Goal: Book appointment/travel/reservation

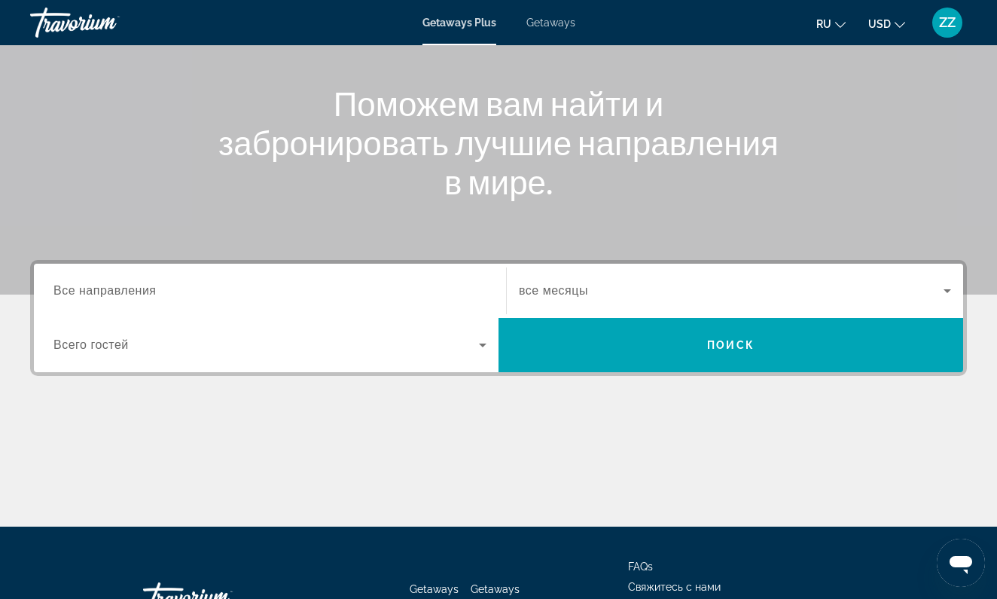
scroll to position [159, 0]
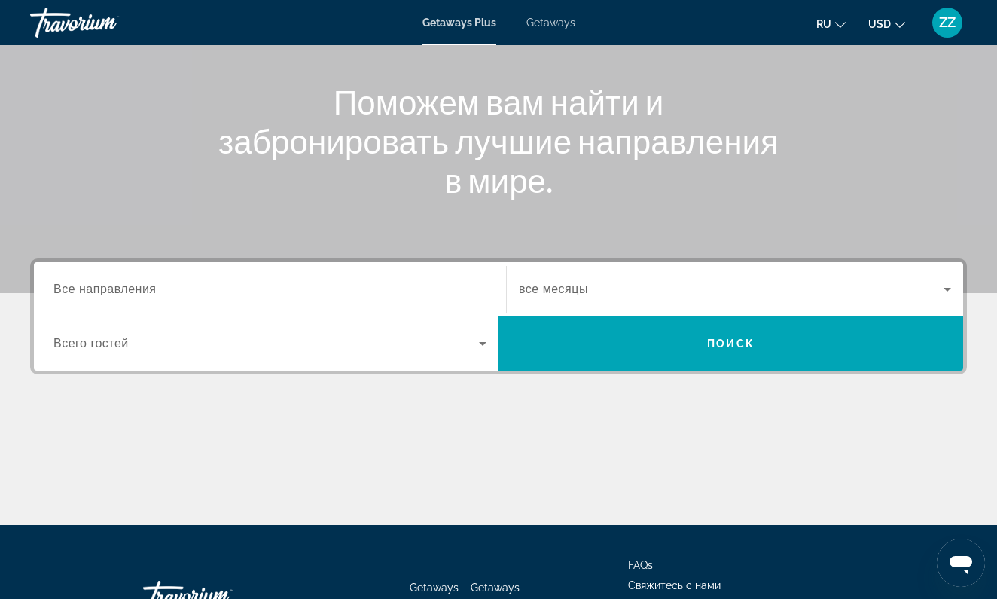
click at [157, 289] on span "Все направления" at bounding box center [104, 288] width 103 height 13
click at [157, 289] on input "Destination Все направления" at bounding box center [269, 290] width 433 height 18
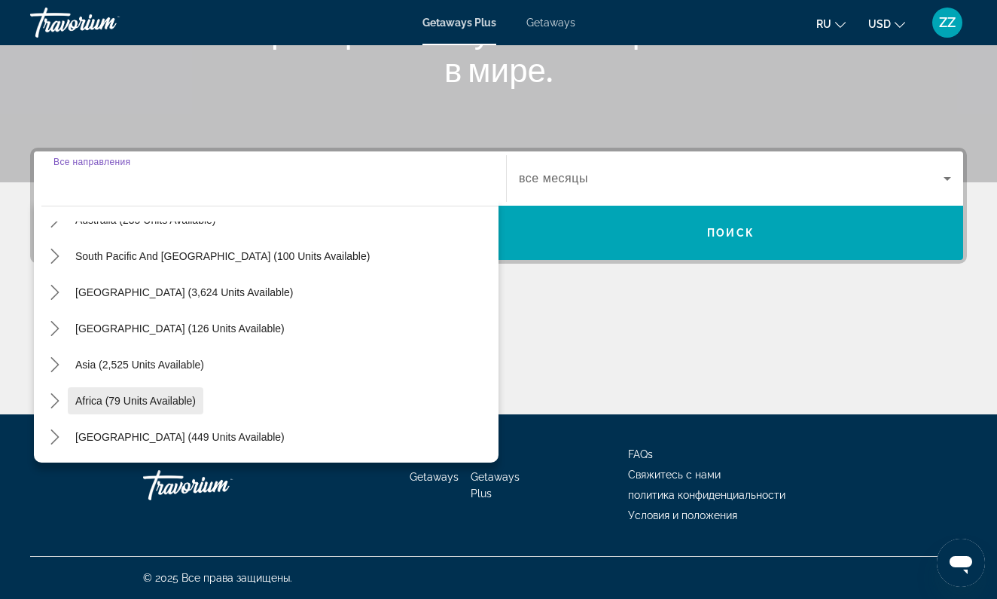
scroll to position [270, 0]
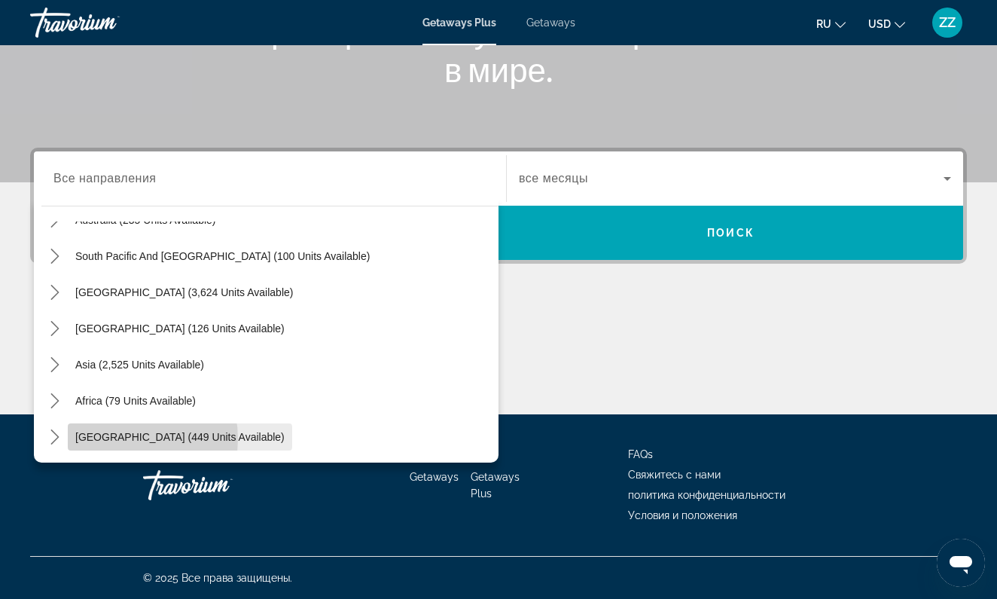
click at [127, 438] on span "[GEOGRAPHIC_DATA] (449 units available)" at bounding box center [179, 437] width 209 height 12
type input "**********"
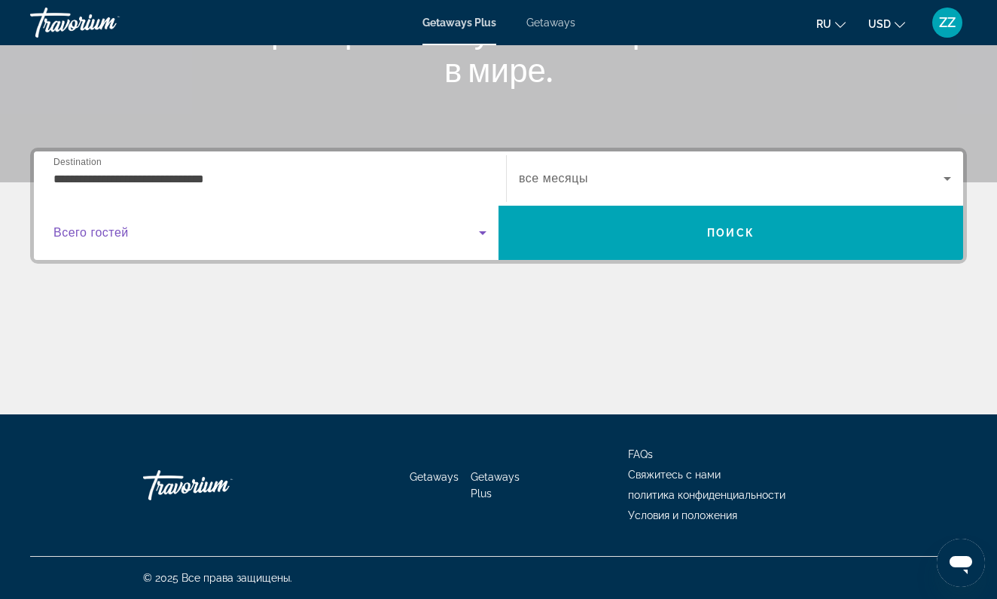
click at [482, 234] on icon "Search widget" at bounding box center [483, 233] width 8 height 4
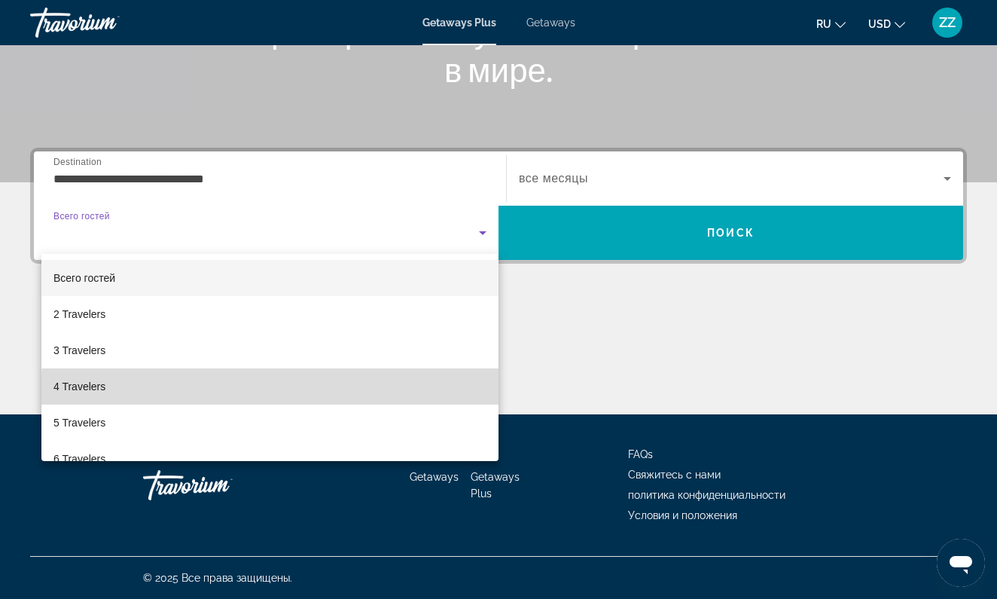
click at [328, 394] on mat-option "4 Travelers" at bounding box center [269, 386] width 457 height 36
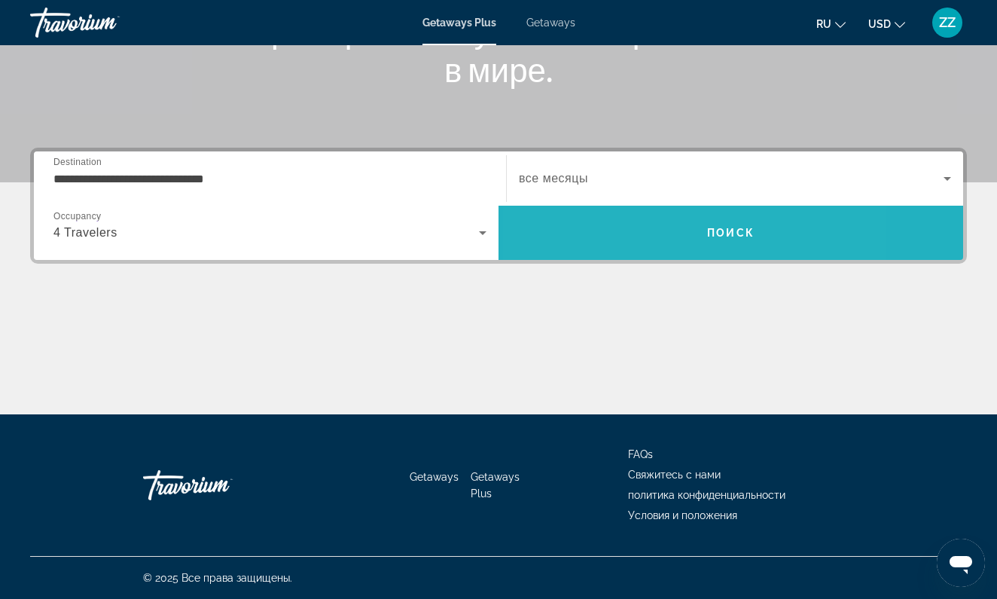
click at [638, 234] on span "Search" at bounding box center [730, 233] width 465 height 36
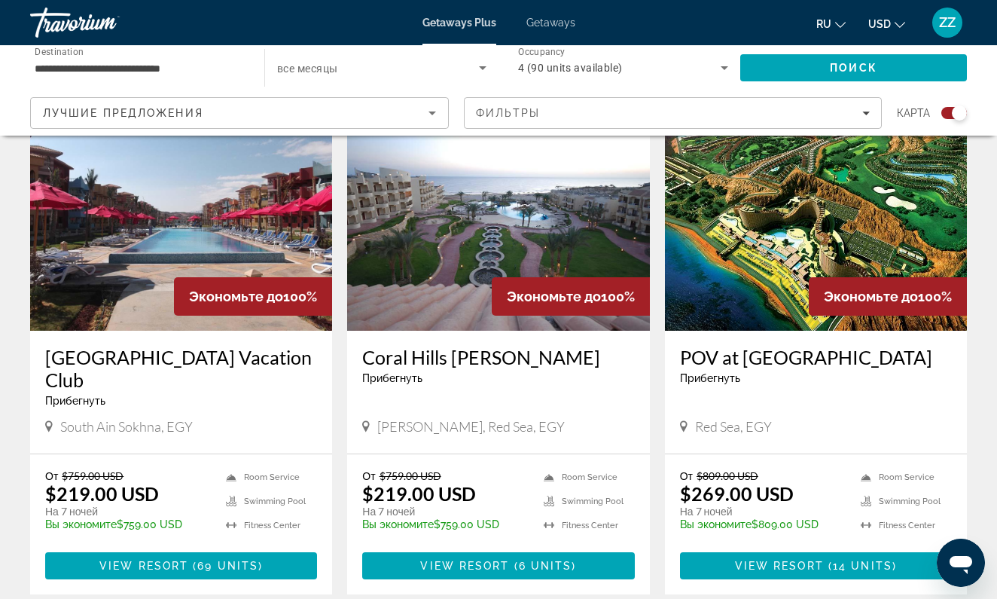
scroll to position [582, 0]
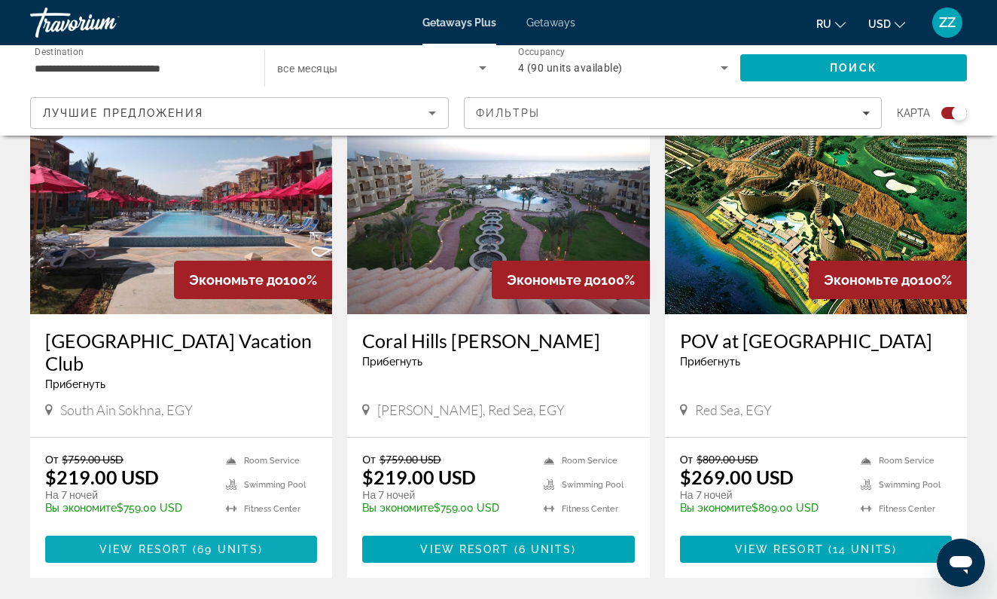
click at [216, 543] on span "69 units" at bounding box center [227, 549] width 61 height 12
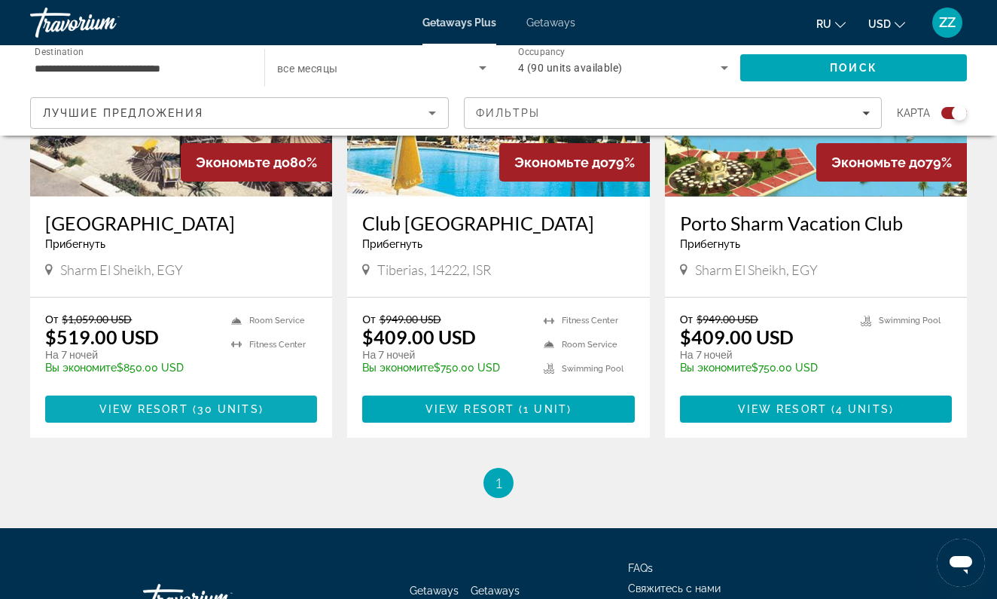
scroll to position [1248, 0]
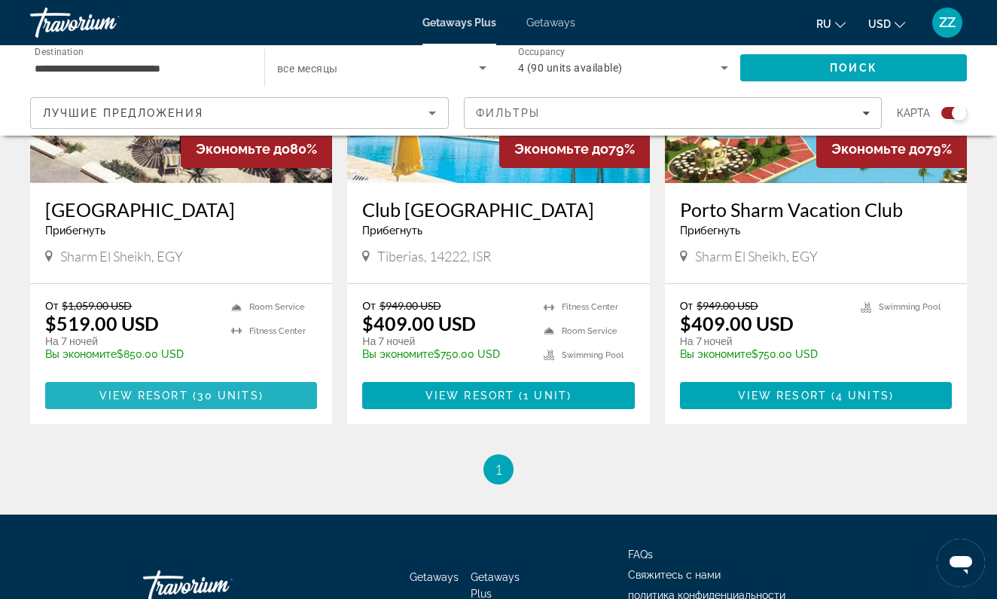
click at [227, 389] on span "30 units" at bounding box center [228, 395] width 62 height 12
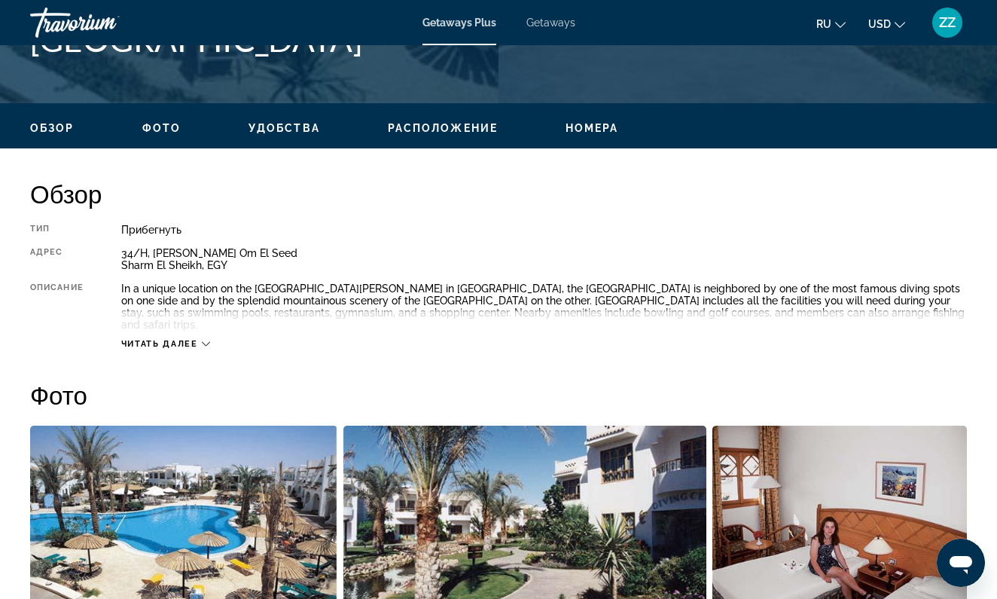
scroll to position [658, 0]
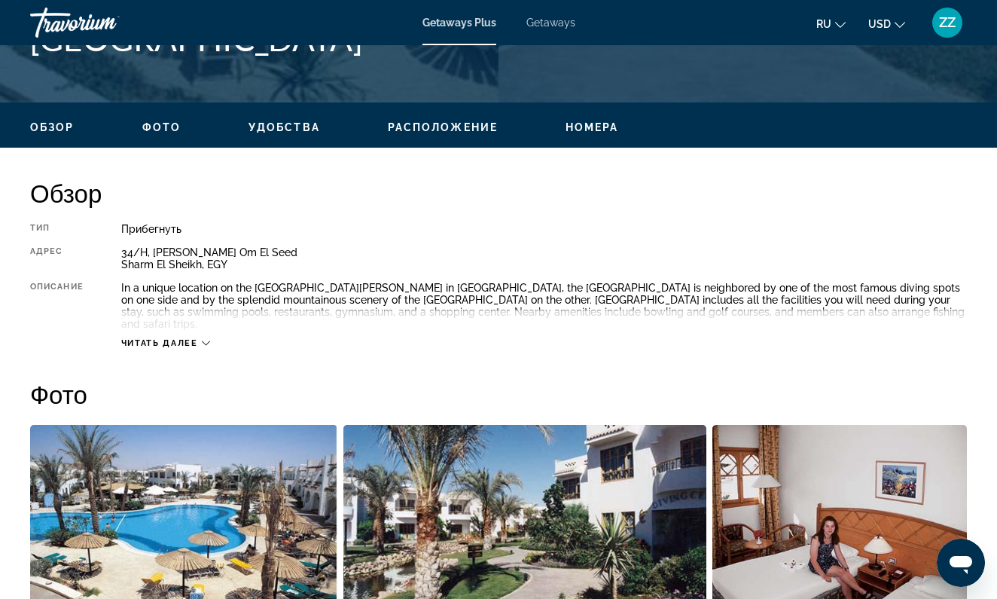
click at [206, 339] on icon "Main content" at bounding box center [206, 343] width 8 height 8
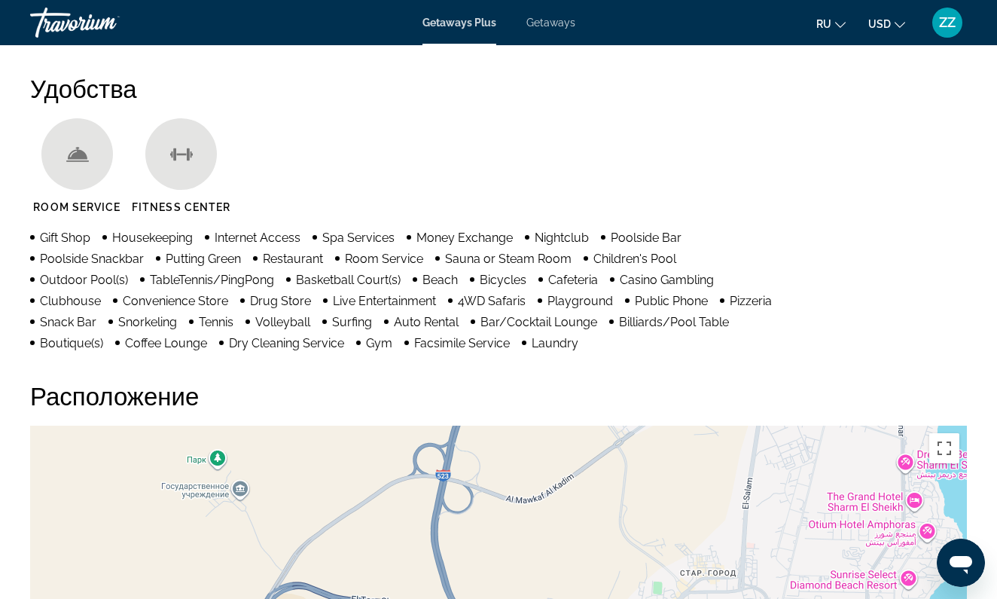
scroll to position [1048, 0]
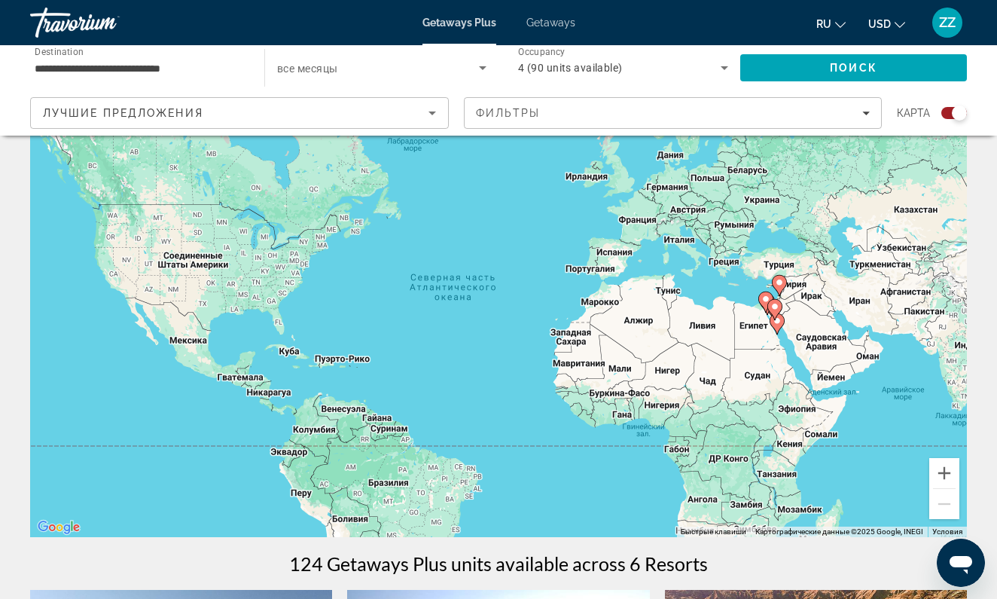
scroll to position [56, 0]
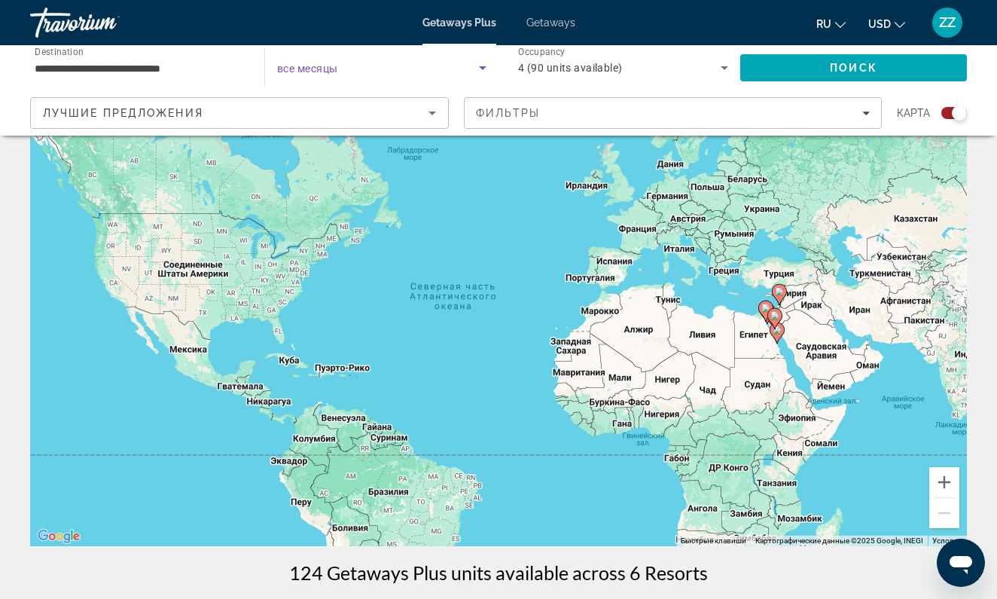
click at [340, 63] on span "Search widget" at bounding box center [378, 68] width 202 height 18
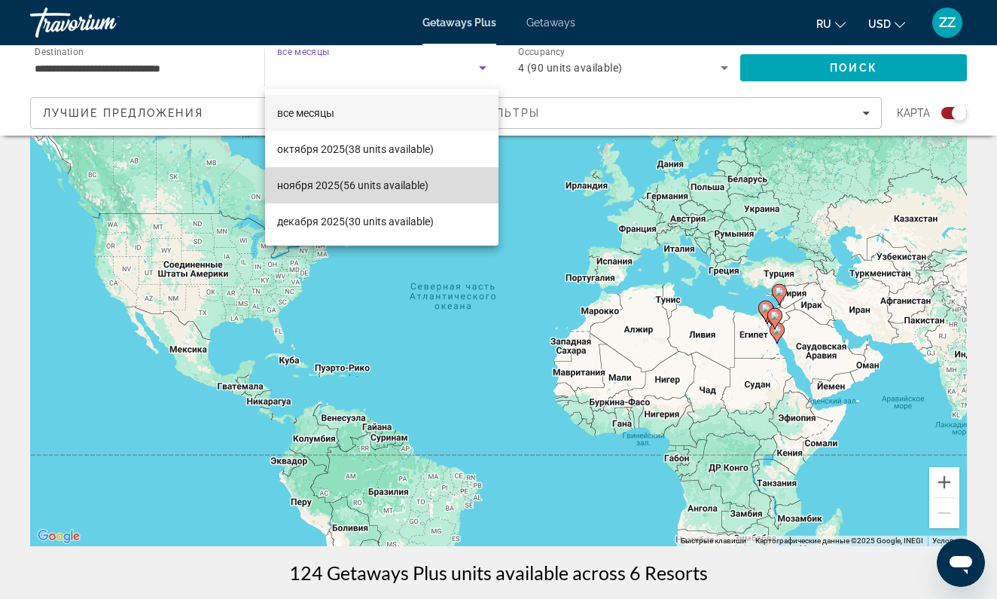
click at [352, 187] on span "ноября 2025 (56 units available)" at bounding box center [352, 185] width 151 height 18
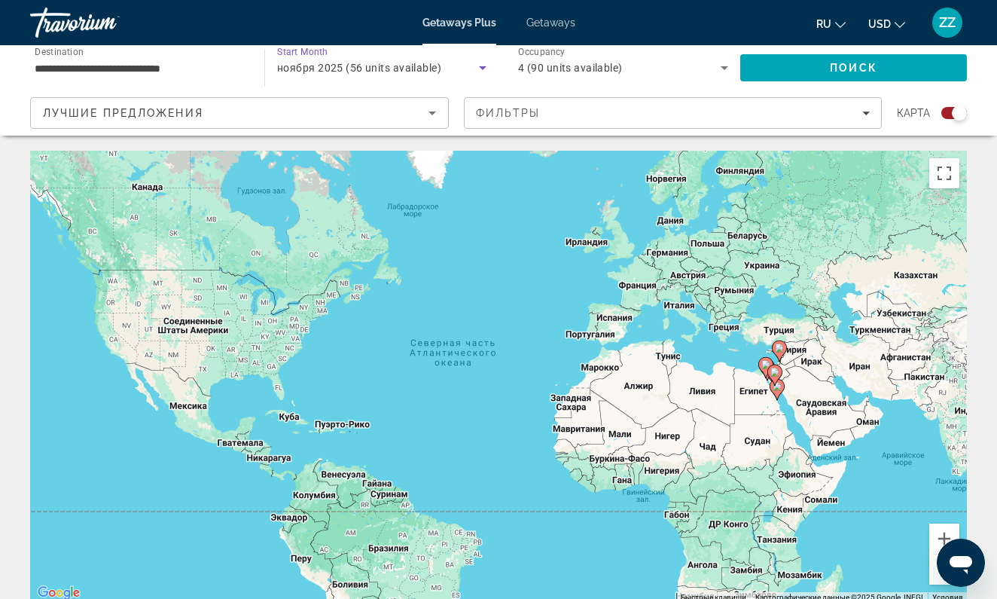
scroll to position [0, 0]
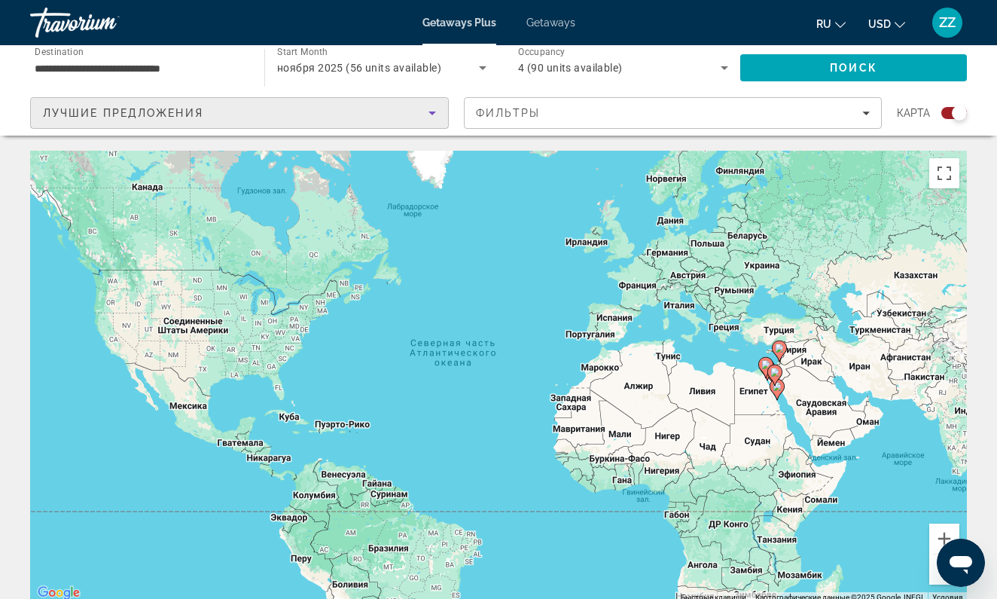
click at [434, 111] on icon "Sort by" at bounding box center [432, 113] width 18 height 18
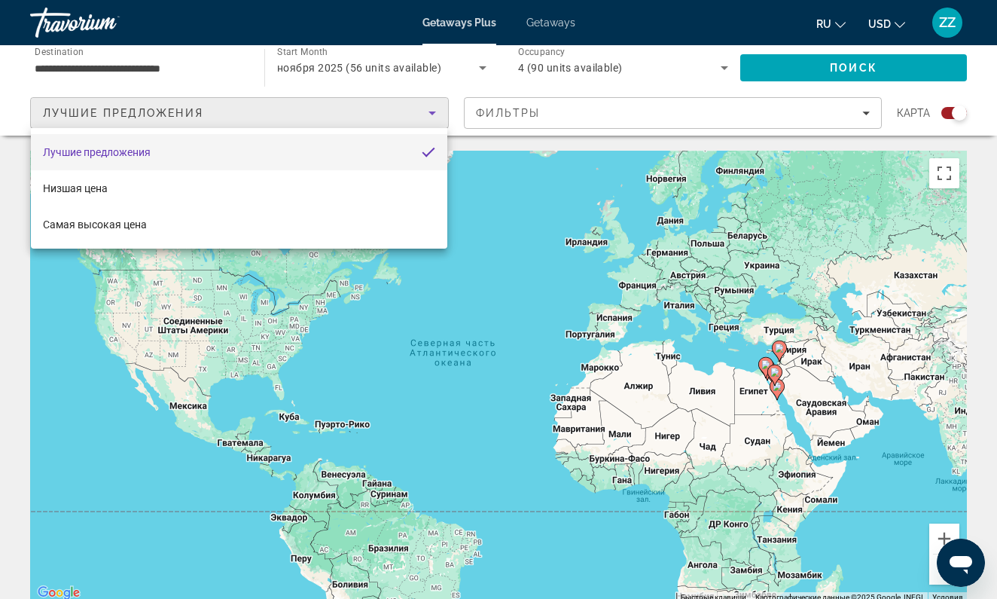
click at [867, 114] on div at bounding box center [498, 299] width 997 height 599
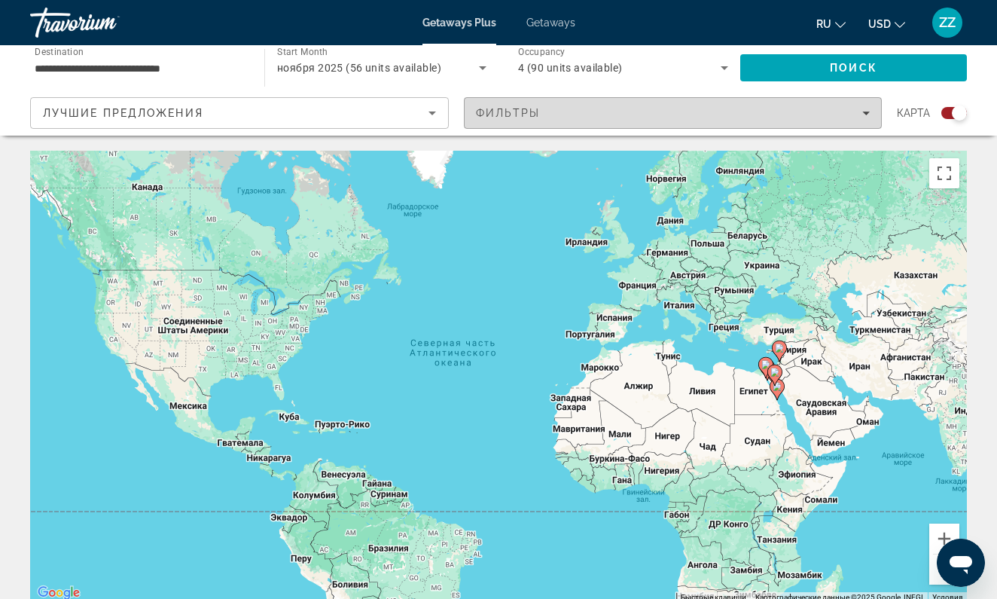
click at [867, 114] on icon "Filters" at bounding box center [866, 113] width 8 height 4
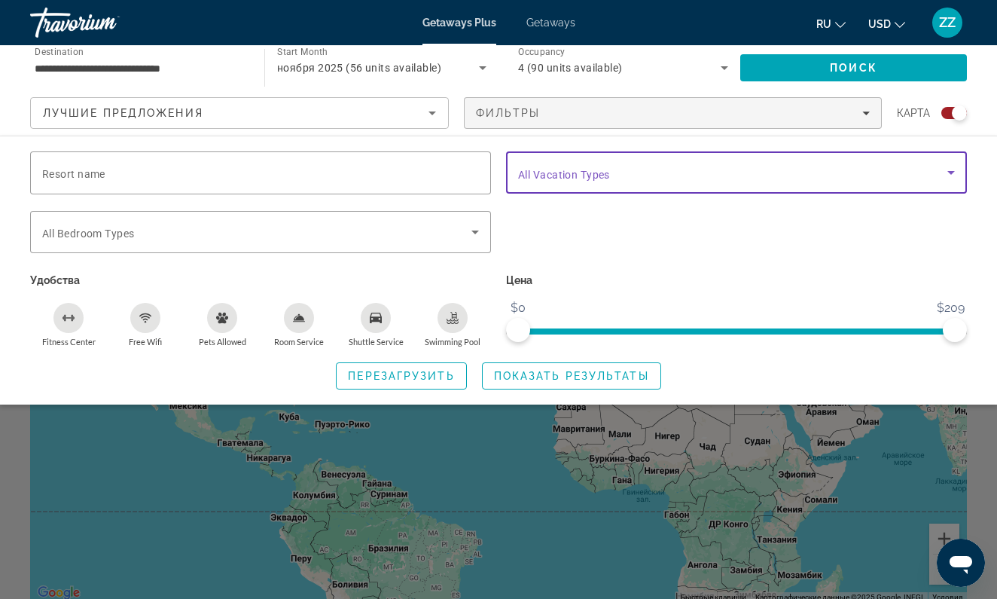
click at [950, 172] on icon "Search widget" at bounding box center [951, 173] width 8 height 4
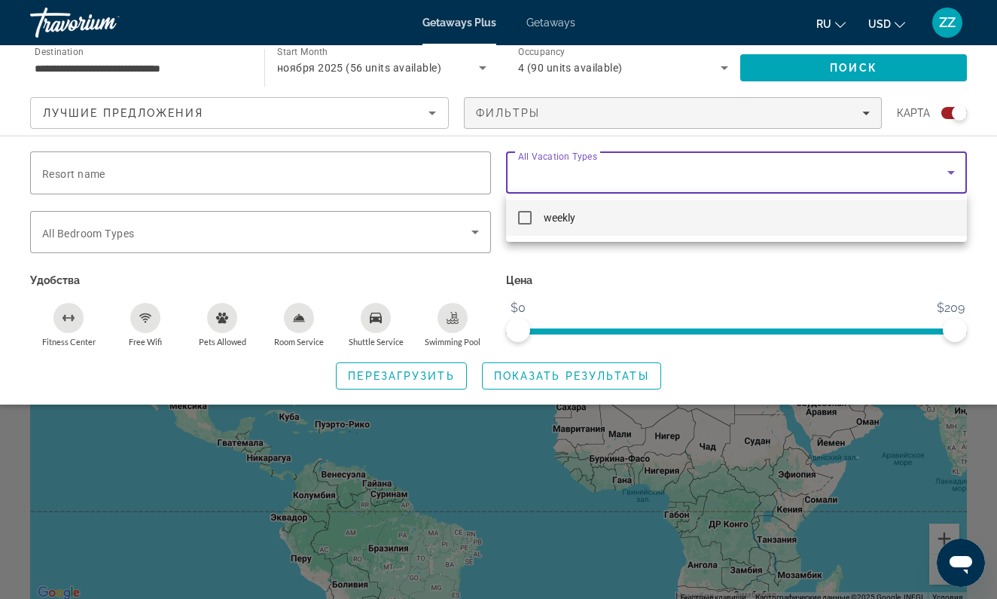
click at [477, 232] on div at bounding box center [498, 299] width 997 height 599
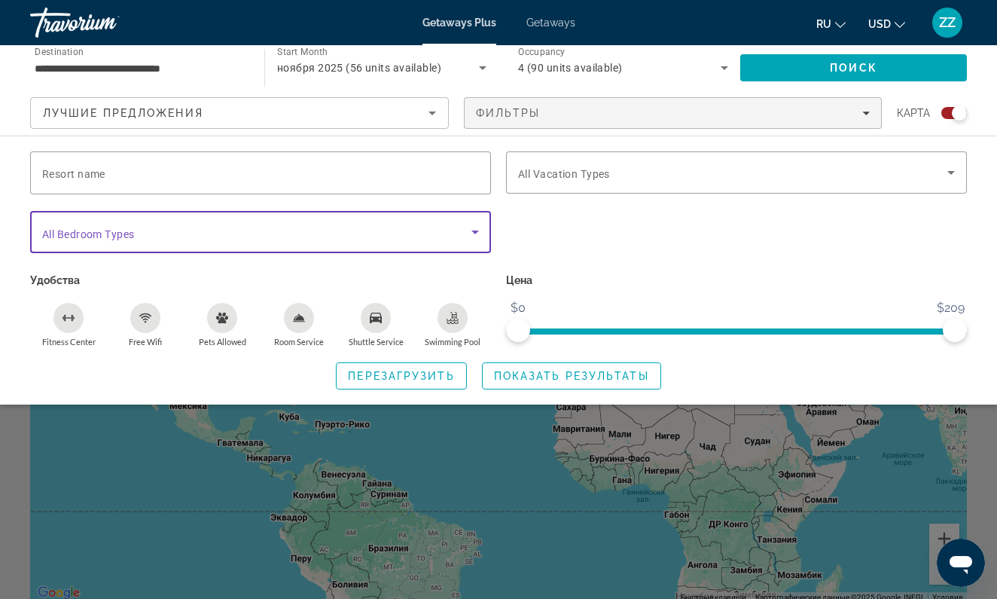
click at [476, 232] on icon "Search widget" at bounding box center [475, 232] width 8 height 4
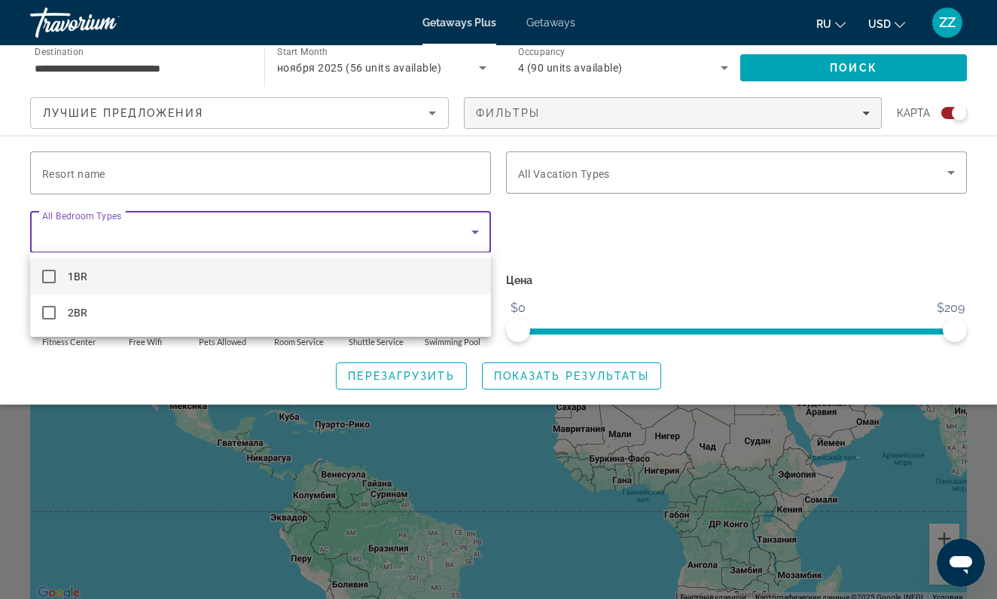
click at [476, 232] on div at bounding box center [498, 299] width 997 height 599
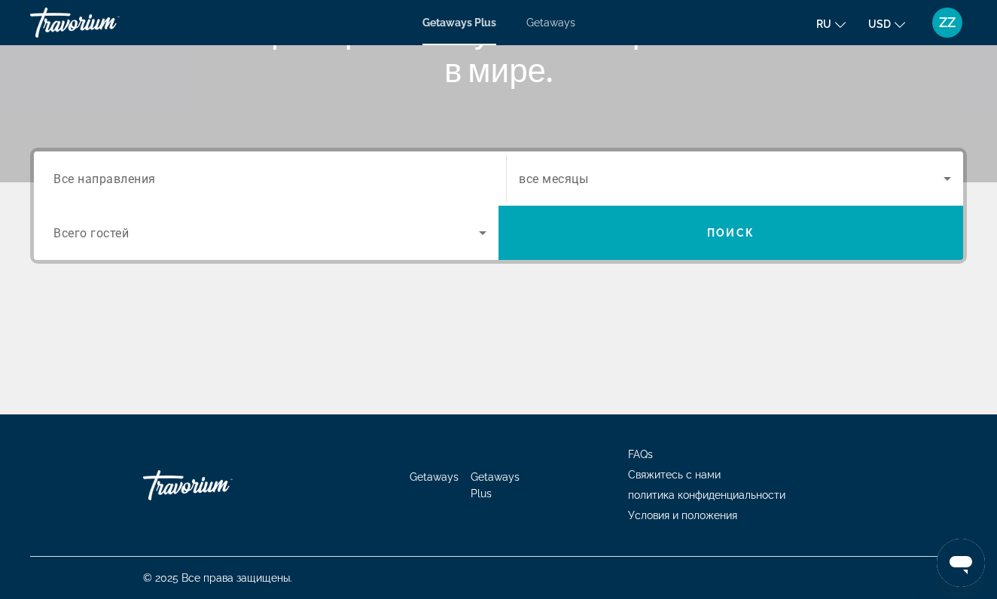
scroll to position [270, 0]
click at [175, 178] on input "Destination Все направления" at bounding box center [269, 179] width 433 height 18
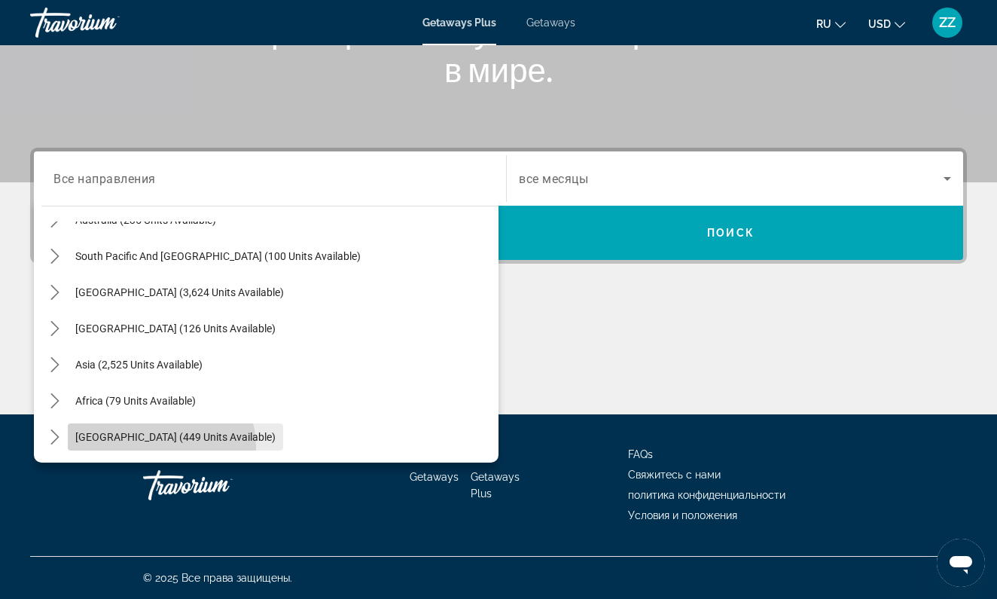
click at [160, 447] on span "Select destination: Middle East (449 units available)" at bounding box center [175, 437] width 215 height 36
type input "**********"
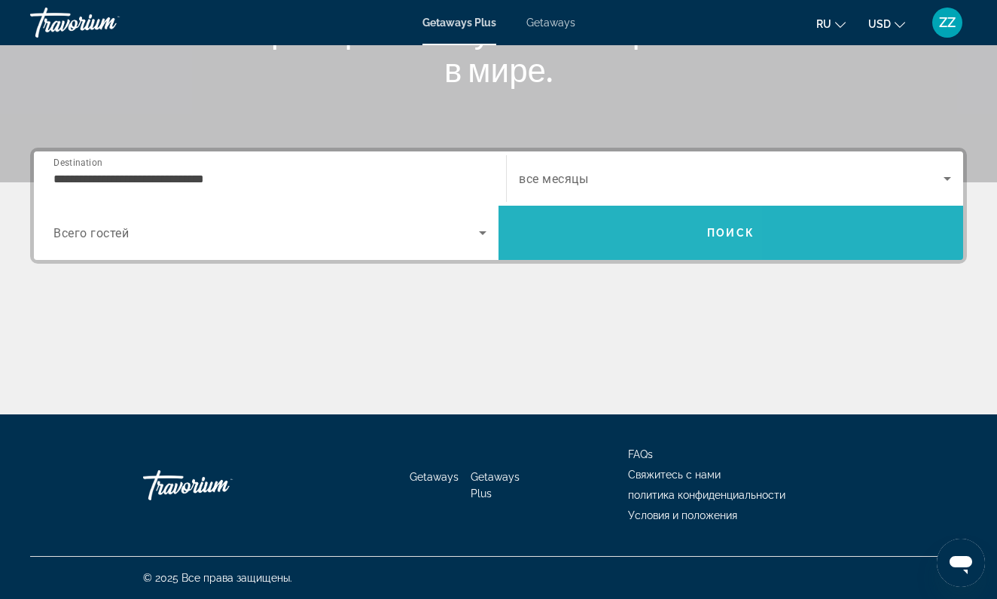
click at [576, 228] on span "Search" at bounding box center [730, 233] width 465 height 36
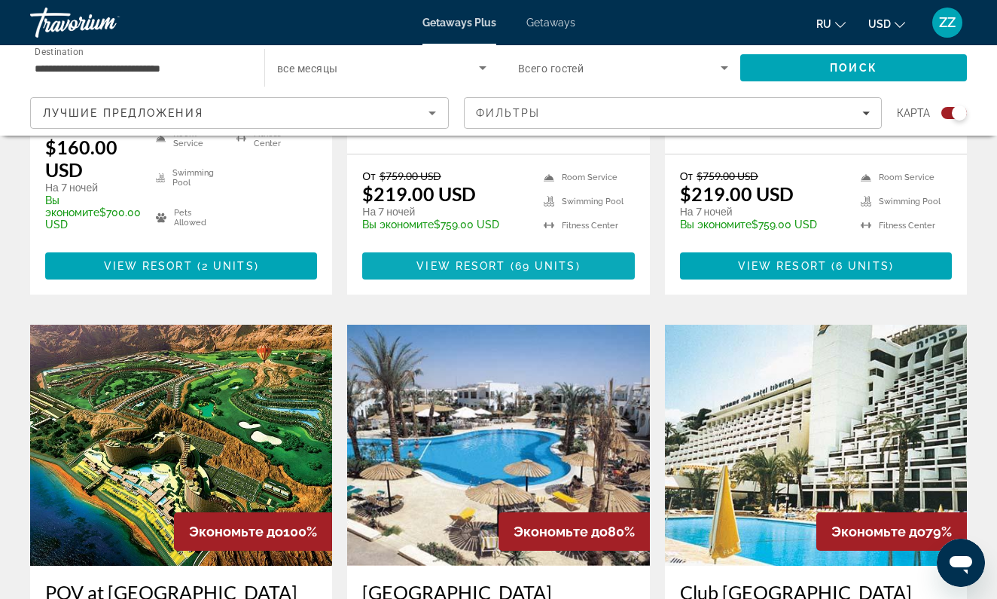
scroll to position [859, 0]
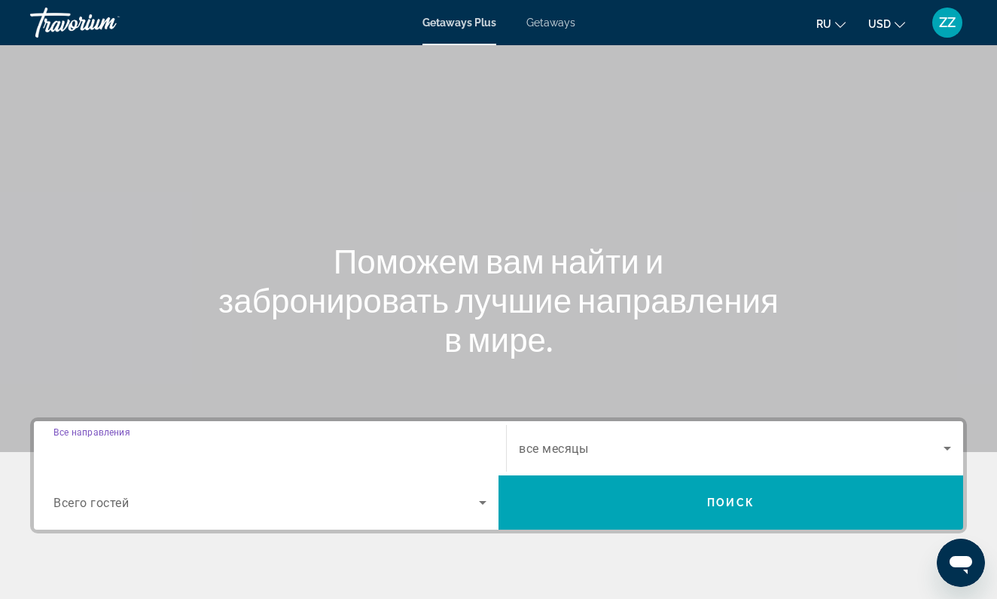
click at [284, 445] on input "Destination Все направления" at bounding box center [269, 449] width 433 height 18
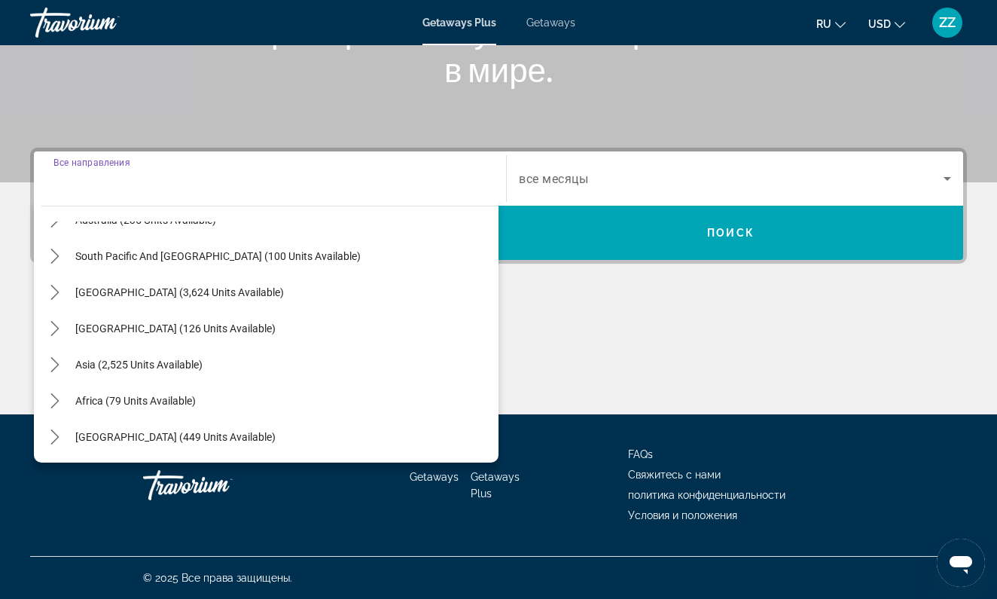
scroll to position [244, 0]
click at [157, 404] on span "Africa (79 units available)" at bounding box center [135, 401] width 120 height 12
type input "**********"
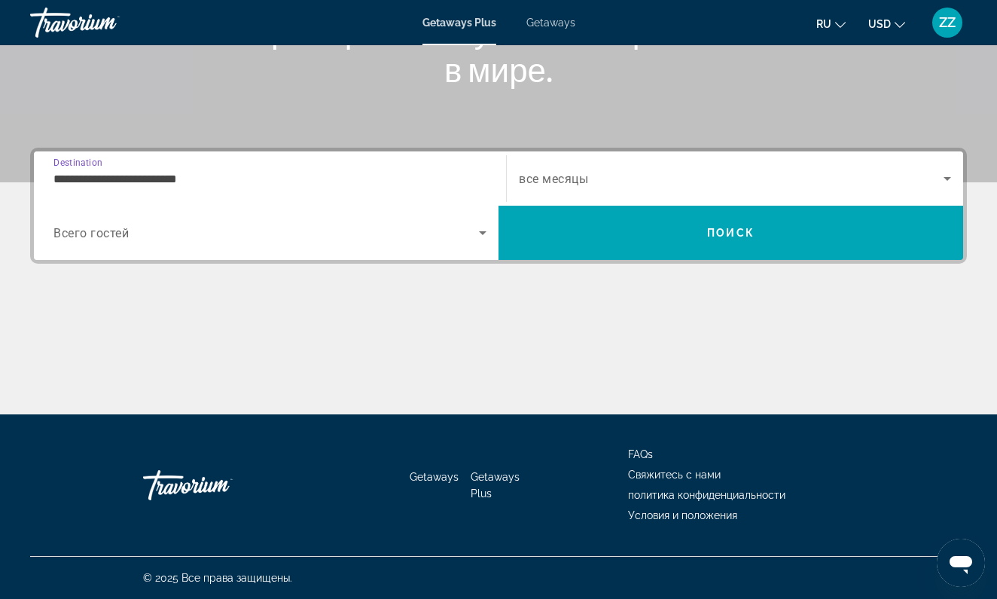
click at [483, 234] on icon "Search widget" at bounding box center [483, 233] width 8 height 4
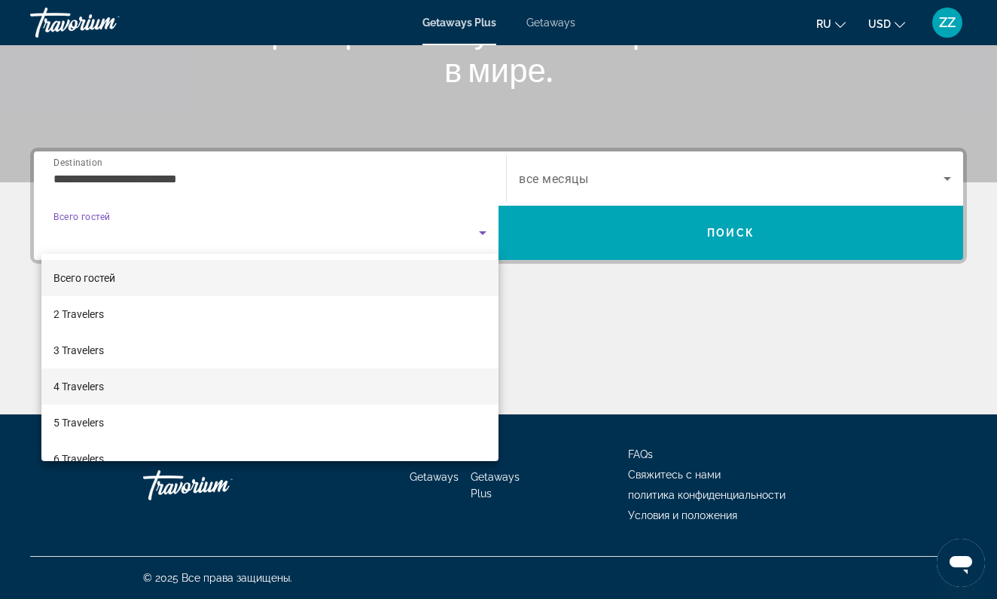
click at [294, 380] on mat-option "4 Travelers" at bounding box center [269, 386] width 457 height 36
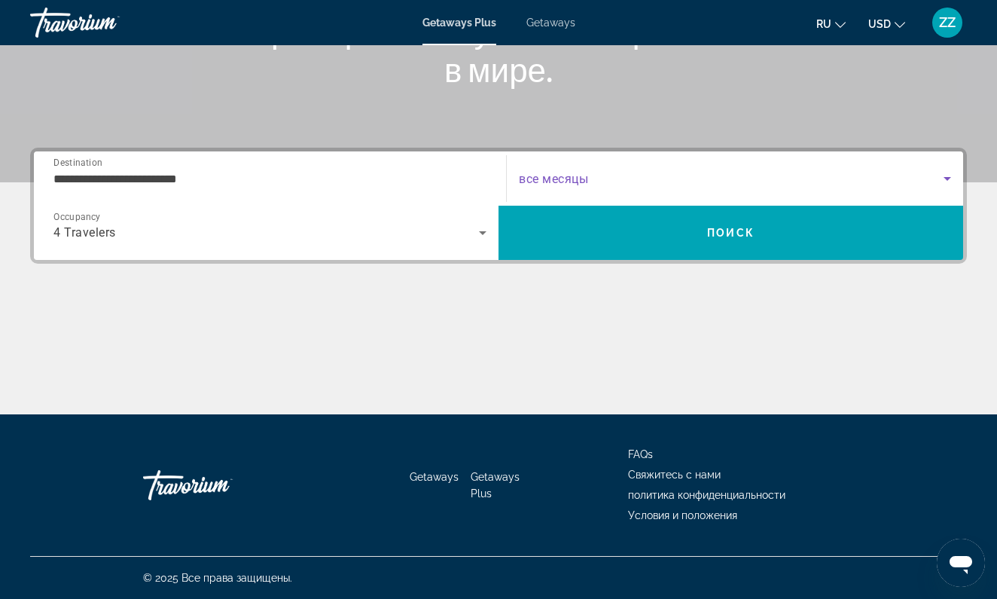
click at [947, 180] on icon "Search widget" at bounding box center [948, 179] width 8 height 4
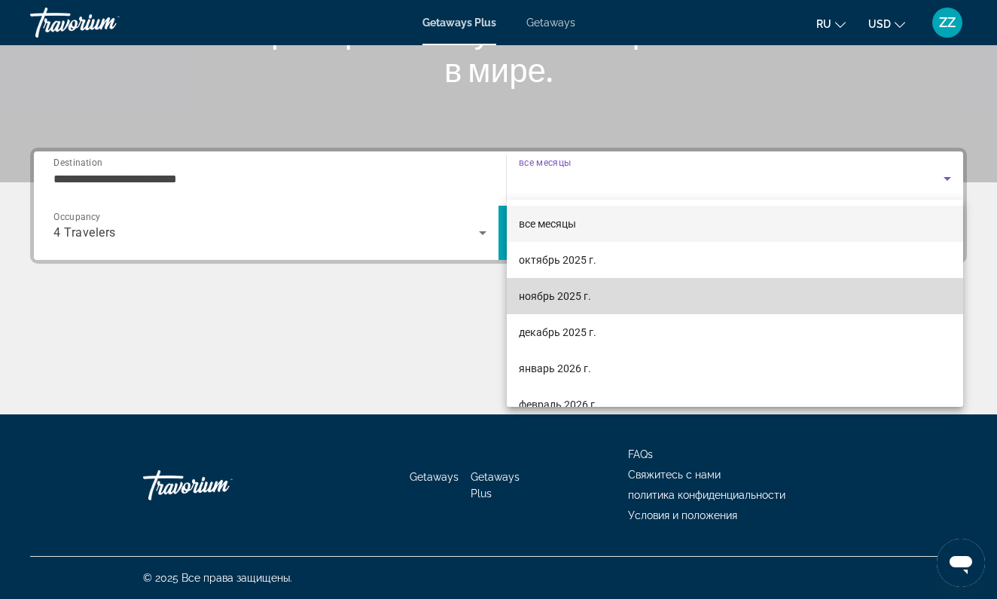
click at [648, 294] on mat-option "ноябрь 2025 г." at bounding box center [735, 296] width 456 height 36
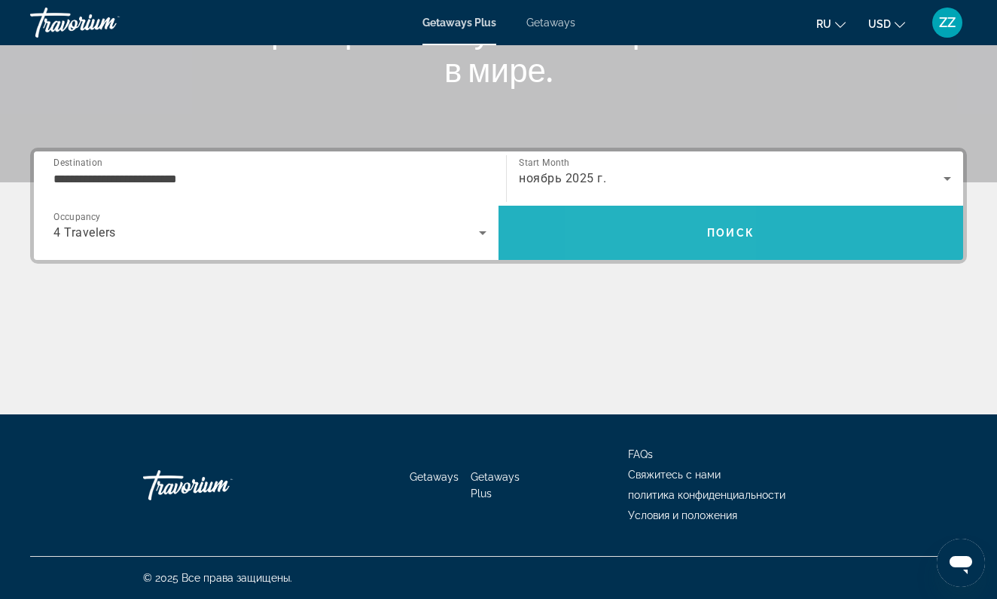
click at [669, 238] on span "Search" at bounding box center [730, 233] width 465 height 36
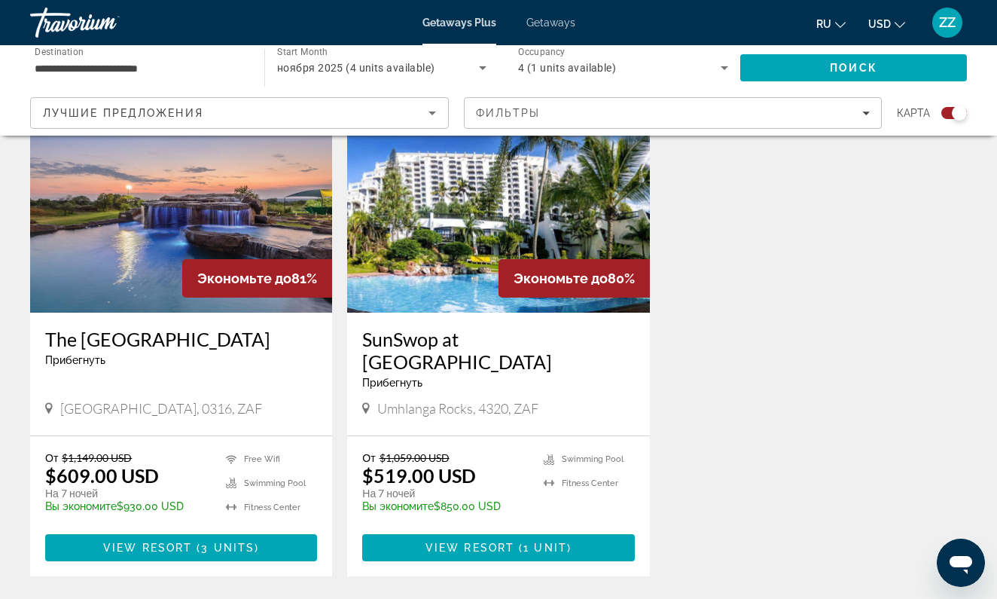
scroll to position [572, 0]
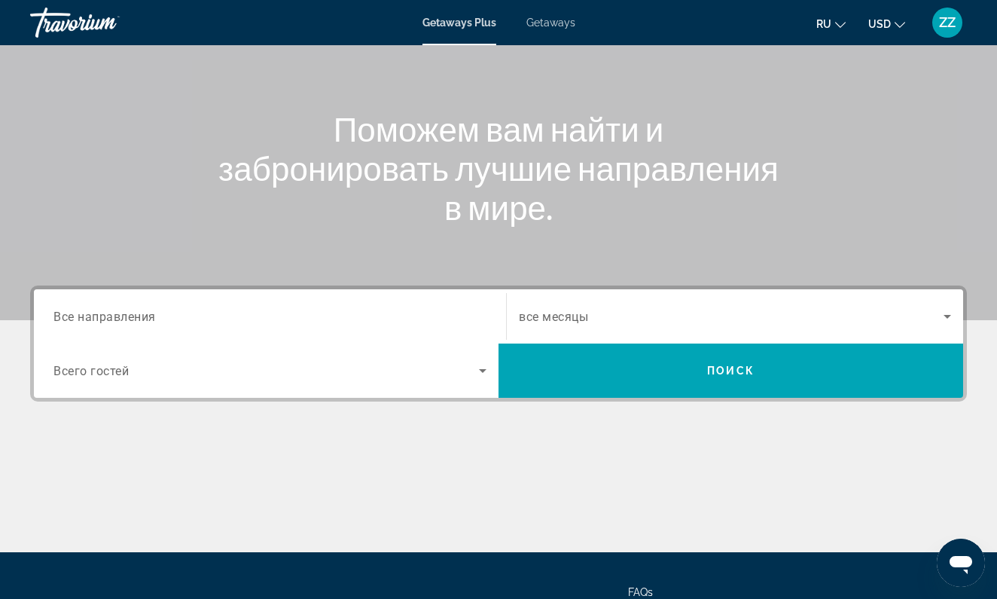
scroll to position [142, 0]
